Goal: Task Accomplishment & Management: Complete application form

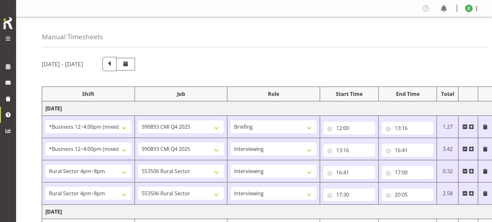
select select "81741"
select select "10575"
select select "81741"
select select "10575"
select select "47"
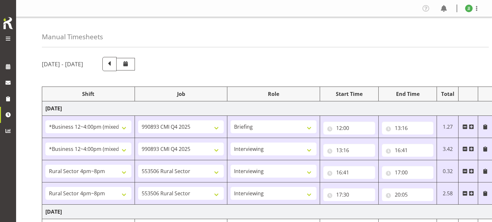
select select "81298"
select select "10587"
select select "47"
select select "81298"
select select "10587"
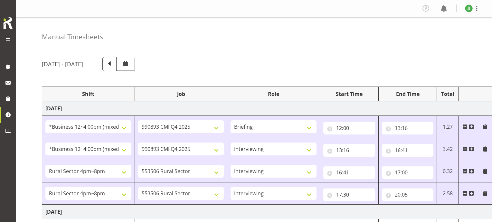
select select "47"
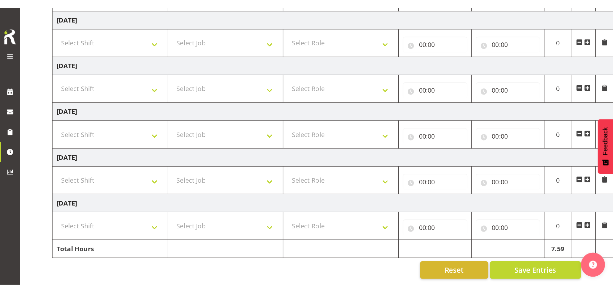
scroll to position [173, 0]
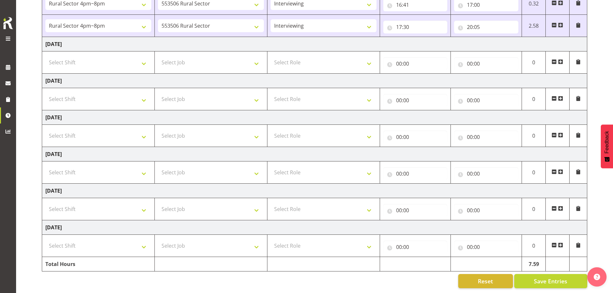
click at [4, 33] on div at bounding box center [8, 29] width 13 height 27
click at [8, 37] on span at bounding box center [8, 39] width 8 height 8
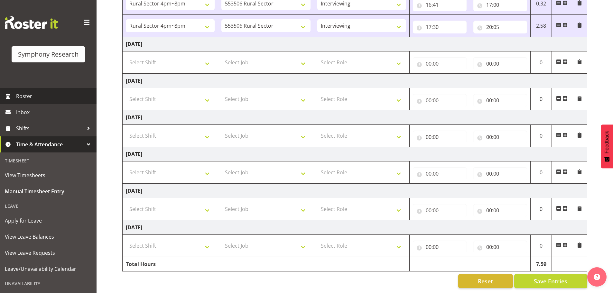
click at [44, 95] on span "Roster" at bounding box center [54, 96] width 77 height 10
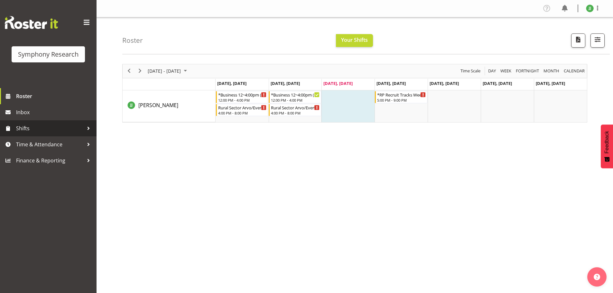
click at [60, 133] on span "Shifts" at bounding box center [50, 129] width 68 height 10
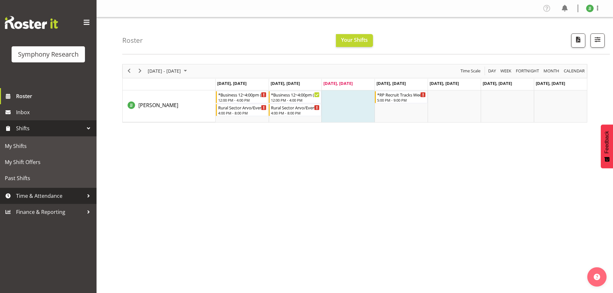
click at [53, 193] on span "Time & Attendance" at bounding box center [50, 196] width 68 height 10
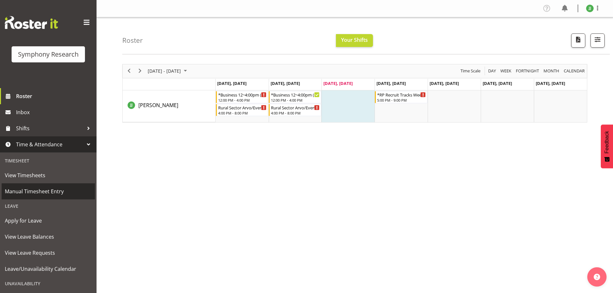
click at [55, 188] on span "Manual Timesheet Entry" at bounding box center [48, 192] width 87 height 10
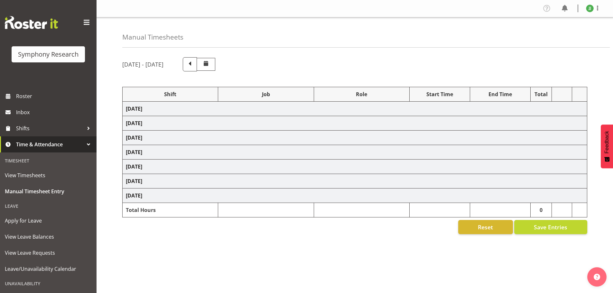
select select "81741"
select select "10575"
select select "81741"
select select "10575"
select select "47"
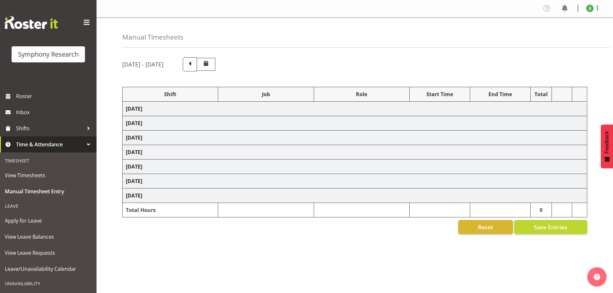
select select "81298"
select select "10587"
select select "47"
select select "81298"
select select "10587"
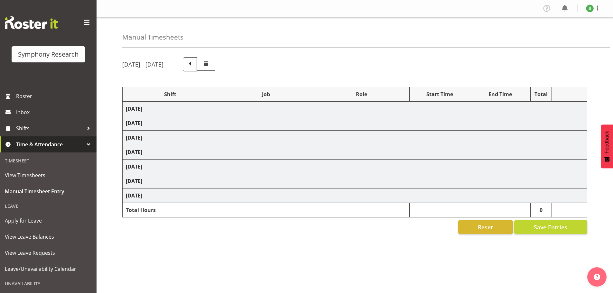
select select "47"
select select "81741"
select select "10587"
select select "47"
select select "81298"
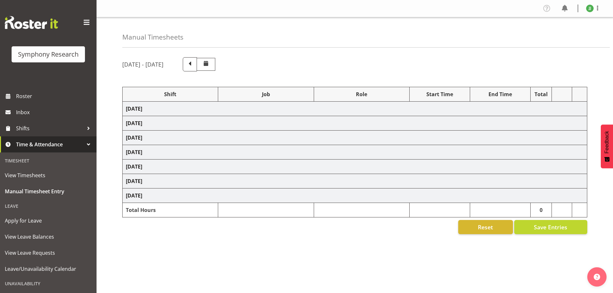
select select "10587"
select select "47"
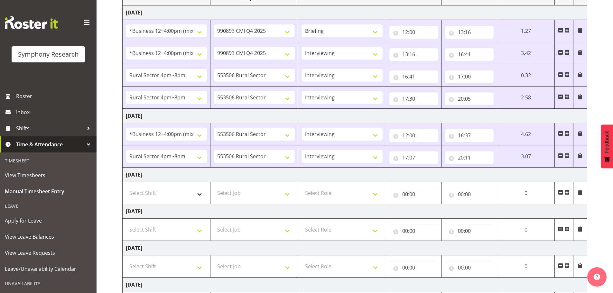
scroll to position [97, 0]
click at [166, 186] on td "Select Shift !!Weekend Residential (Roster IT Shift Label) *Business 9/10am ~ 4…" at bounding box center [167, 193] width 88 height 22
click at [176, 190] on select "Select Shift !!Weekend Residential (Roster IT Shift Label) *Business 9/10am ~ 4…" at bounding box center [166, 192] width 81 height 13
select select "48116"
click at [126, 186] on select "Select Shift !!Weekend Residential (Roster IT Shift Label) *Business 9/10am ~ 4…" at bounding box center [166, 192] width 81 height 13
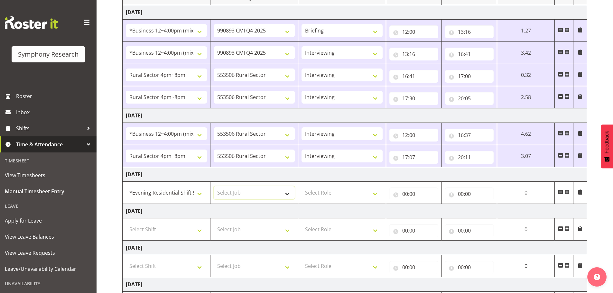
drag, startPoint x: 252, startPoint y: 191, endPoint x: 256, endPoint y: 191, distance: 3.9
click at [252, 191] on select "Select Job 550060 IF Admin 553492 World Poll Aus Wave 2 Main 2025 553493 World …" at bounding box center [254, 192] width 81 height 13
select select "10575"
click at [214, 186] on select "Select Job 550060 IF Admin 553492 World Poll Aus Wave 2 Main 2025 553493 World …" at bounding box center [254, 192] width 81 height 13
click at [346, 191] on select "Select Role Briefing Interviewing" at bounding box center [342, 192] width 81 height 13
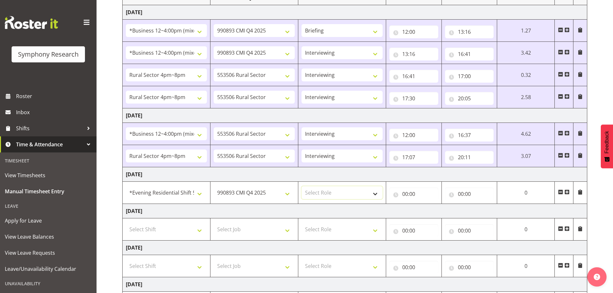
select select "47"
click at [302, 186] on select "Select Role Briefing Interviewing" at bounding box center [342, 192] width 81 height 13
click at [407, 194] on input "00:00" at bounding box center [414, 194] width 49 height 13
click at [433, 209] on select "00 01 02 03 04 05 06 07 08 09 10 11 12 13 14 15 16 17 18 19 20 21 22 23" at bounding box center [433, 210] width 14 height 13
select select "17"
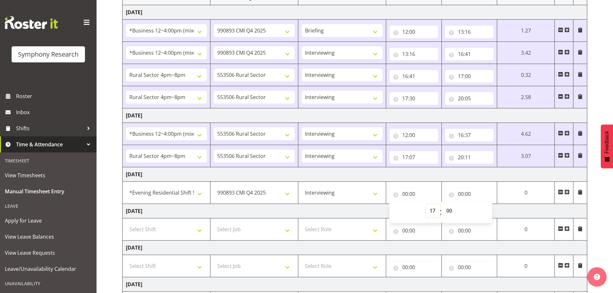
click at [441, 204] on select "00 01 02 03 04 05 06 07 08 09 10 11 12 13 14 15 16 17 18 19 20 21 22 23" at bounding box center [433, 210] width 14 height 13
type input "17:00"
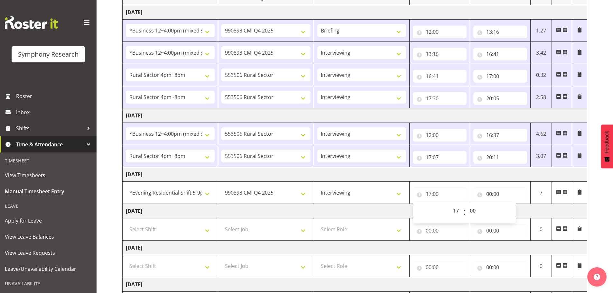
click at [535, 214] on td "Thursday 2nd October 2025" at bounding box center [355, 211] width 465 height 14
click at [490, 194] on input "00:00" at bounding box center [501, 194] width 54 height 13
click at [516, 210] on select "00 01 02 03 04 05 06 07 08 09 10 11 12 13 14 15 16 17 18 19 20 21 22 23" at bounding box center [517, 210] width 14 height 13
select select "21"
click at [510, 204] on select "00 01 02 03 04 05 06 07 08 09 10 11 12 13 14 15 16 17 18 19 20 21 22 23" at bounding box center [517, 210] width 14 height 13
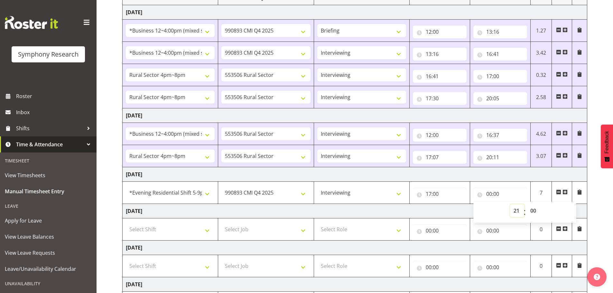
type input "21:00"
click at [601, 208] on div "September 29th - October 5th 2025 Shift Job Role Start Time End Time Total Mond…" at bounding box center [367, 171] width 491 height 431
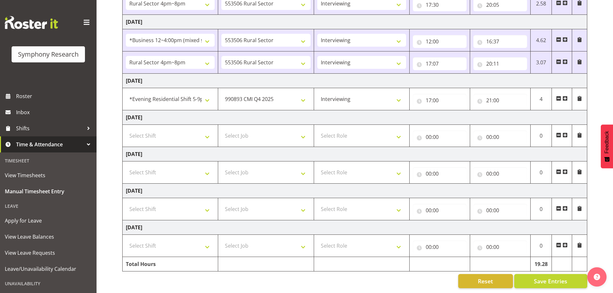
scroll to position [195, 0]
click at [532, 274] on button "Save Entries" at bounding box center [551, 281] width 73 height 14
